Goal: Information Seeking & Learning: Learn about a topic

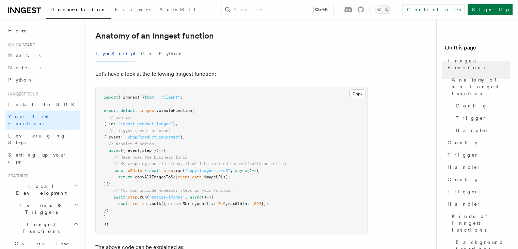
scroll to position [136, 0]
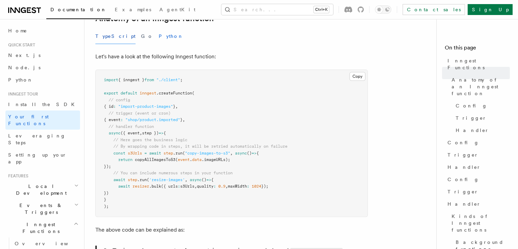
click at [159, 29] on button "Python" at bounding box center [171, 36] width 25 height 15
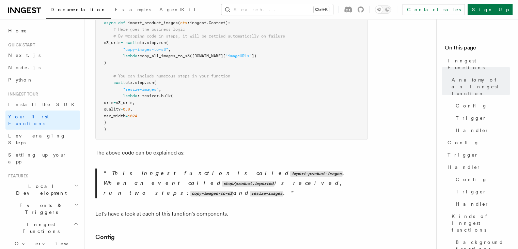
scroll to position [272, 0]
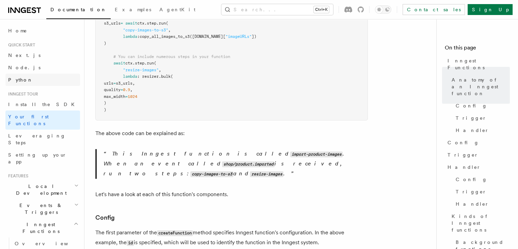
click at [28, 74] on link "Python" at bounding box center [42, 80] width 75 height 12
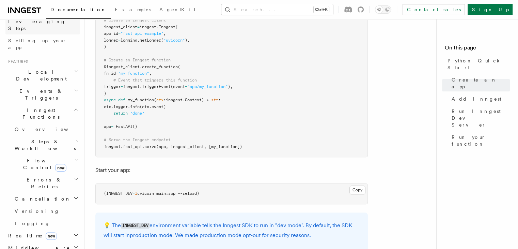
scroll to position [136, 0]
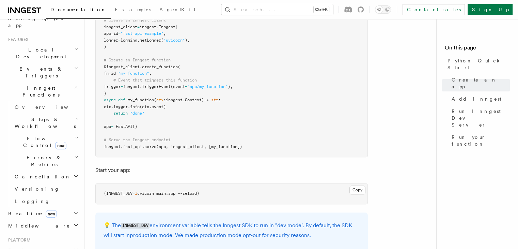
click at [33, 63] on h2 "Events & Triggers" at bounding box center [42, 72] width 75 height 19
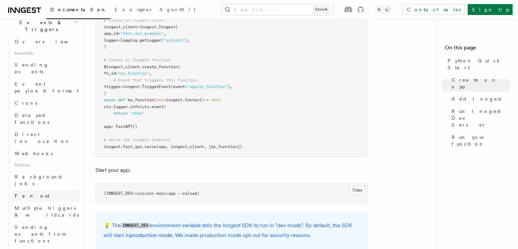
scroll to position [204, 0]
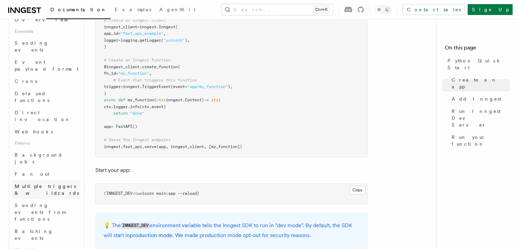
click at [44, 183] on span "Multiple triggers & wildcards" at bounding box center [47, 190] width 65 height 14
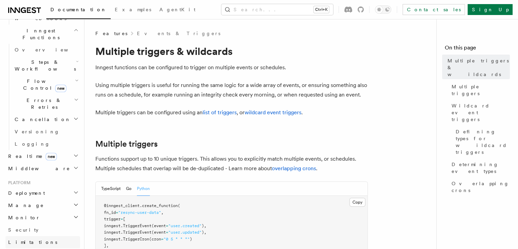
scroll to position [545, 0]
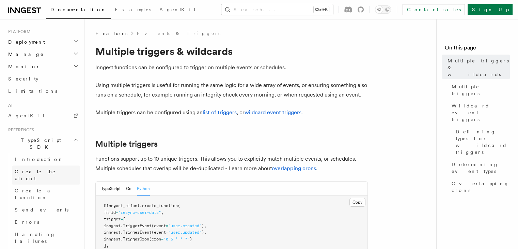
scroll to position [681, 0]
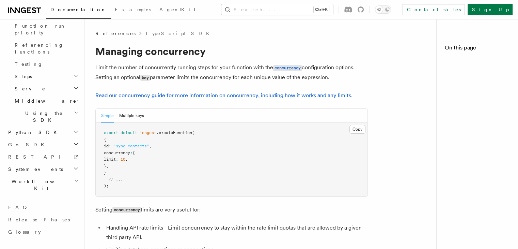
scroll to position [517, 0]
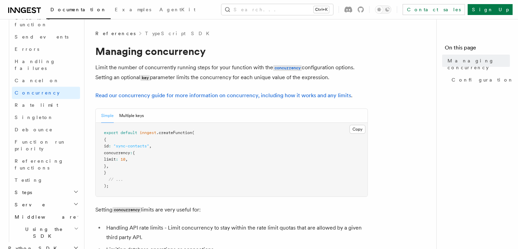
click at [73, 242] on h2 "Python SDK" at bounding box center [42, 248] width 75 height 12
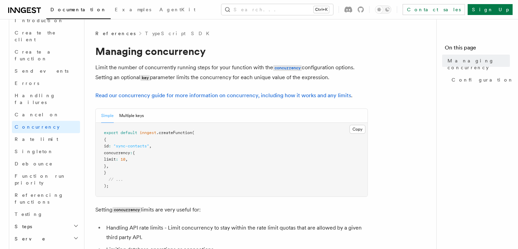
click at [42, 220] on h2 "Steps" at bounding box center [46, 226] width 68 height 12
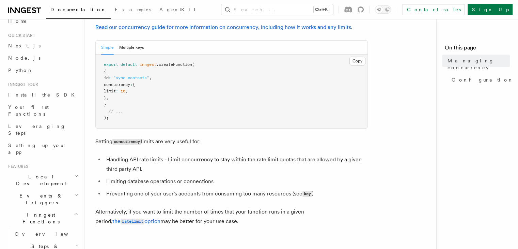
scroll to position [0, 0]
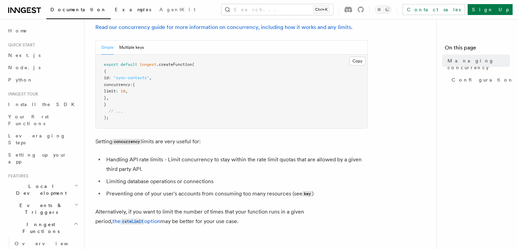
click at [111, 14] on link "Examples" at bounding box center [133, 10] width 45 height 16
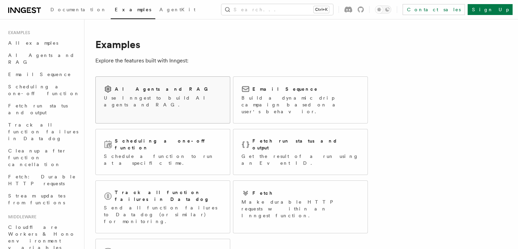
click at [157, 90] on h2 "AI Agents and RAG" at bounding box center [163, 88] width 97 height 7
click at [159, 9] on span "AgentKit" at bounding box center [177, 9] width 36 height 5
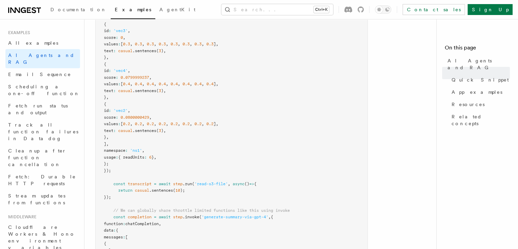
scroll to position [306, 0]
